Goal: Check status: Check status

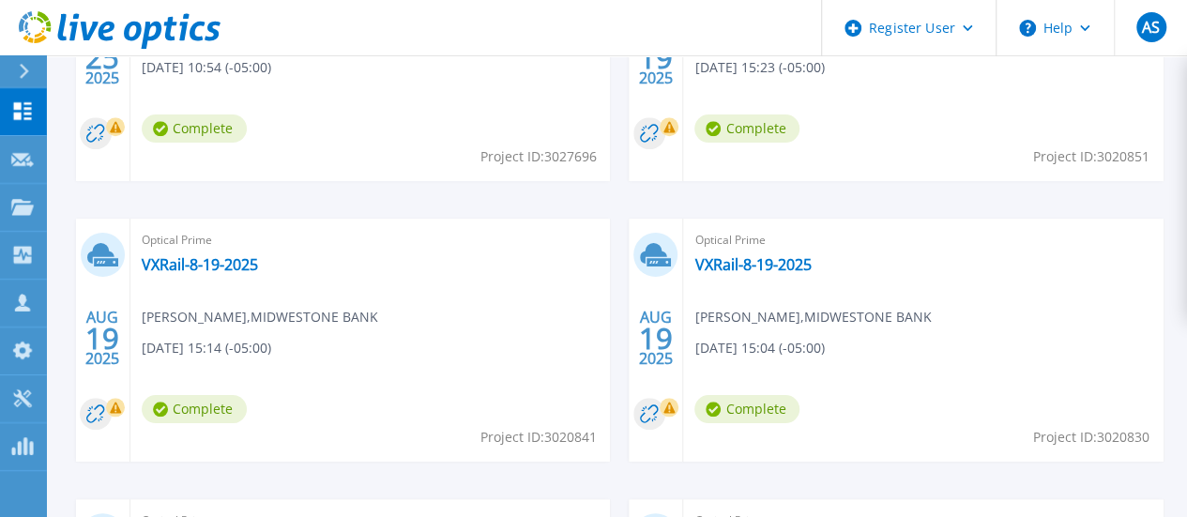
scroll to position [751, 0]
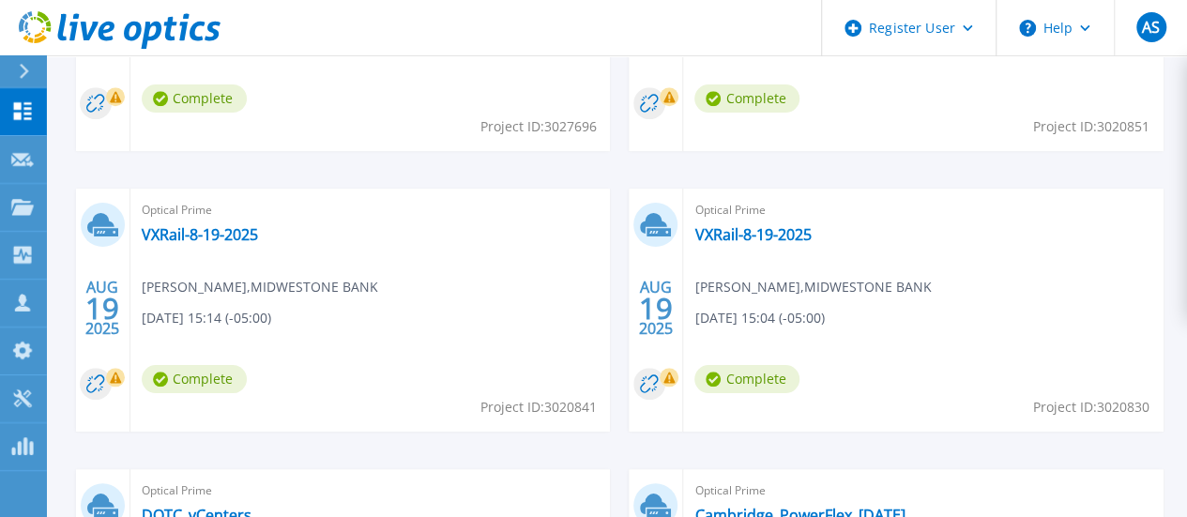
click at [252, 506] on link "DOTC_vCenters" at bounding box center [197, 515] width 110 height 19
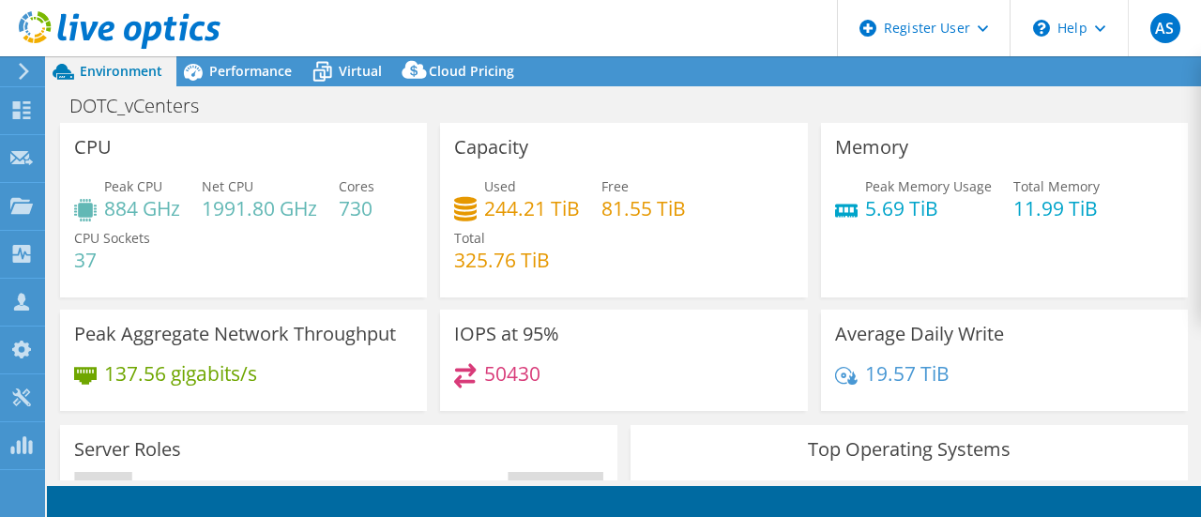
select select "USD"
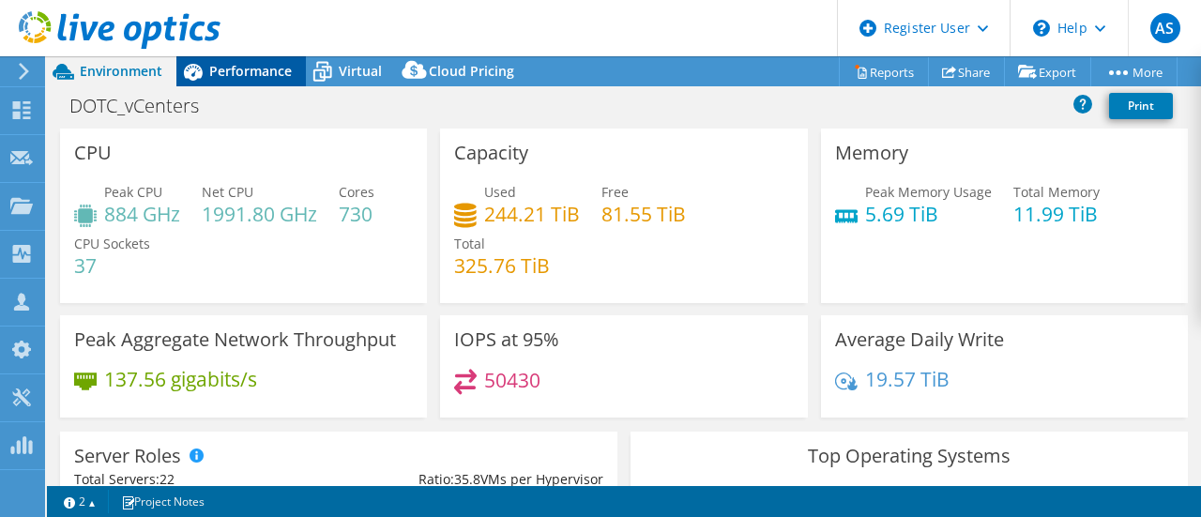
click at [272, 76] on span "Performance" at bounding box center [250, 71] width 83 height 18
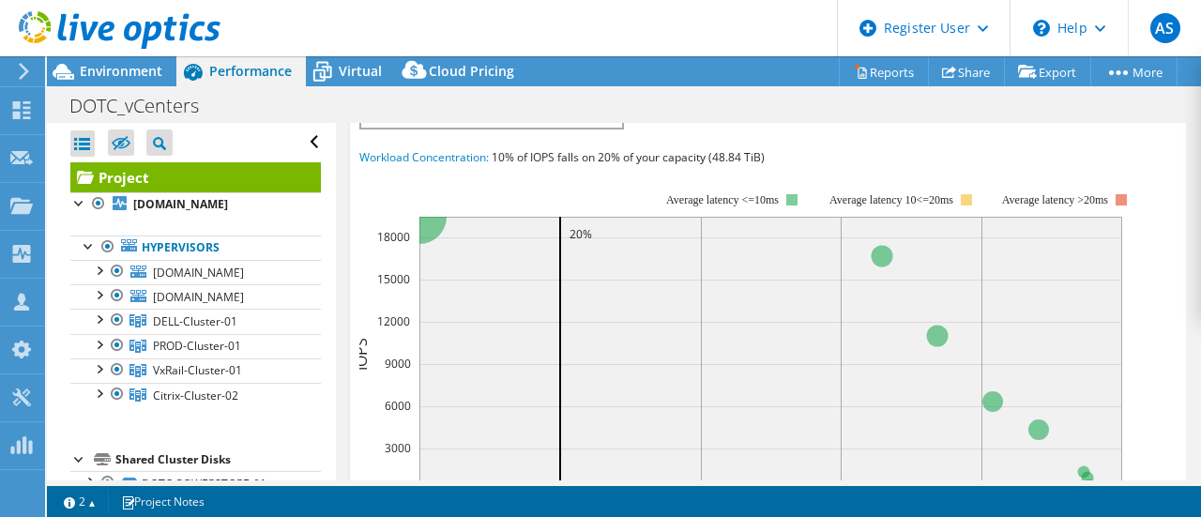
scroll to position [657, 0]
